Goal: Task Accomplishment & Management: Complete application form

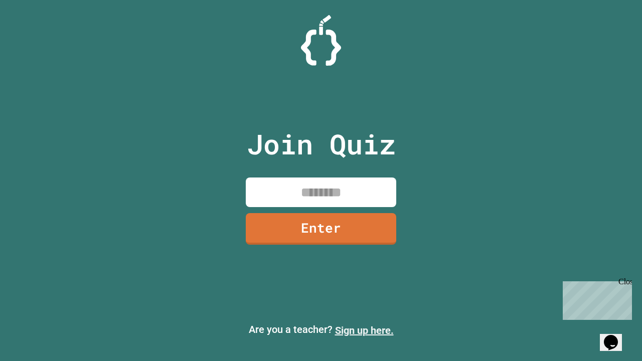
click at [364, 330] on link "Sign up here." at bounding box center [364, 330] width 59 height 12
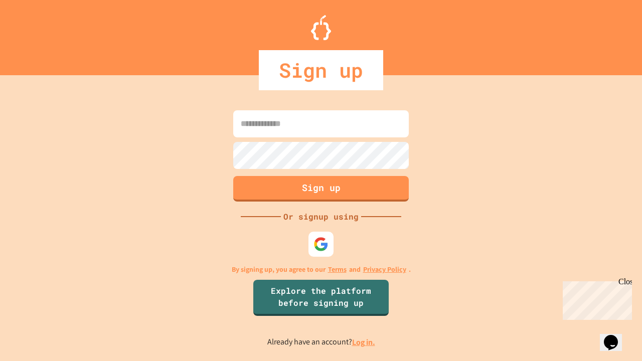
click at [364, 342] on link "Log in." at bounding box center [363, 342] width 23 height 11
